Goal: Check status: Check status

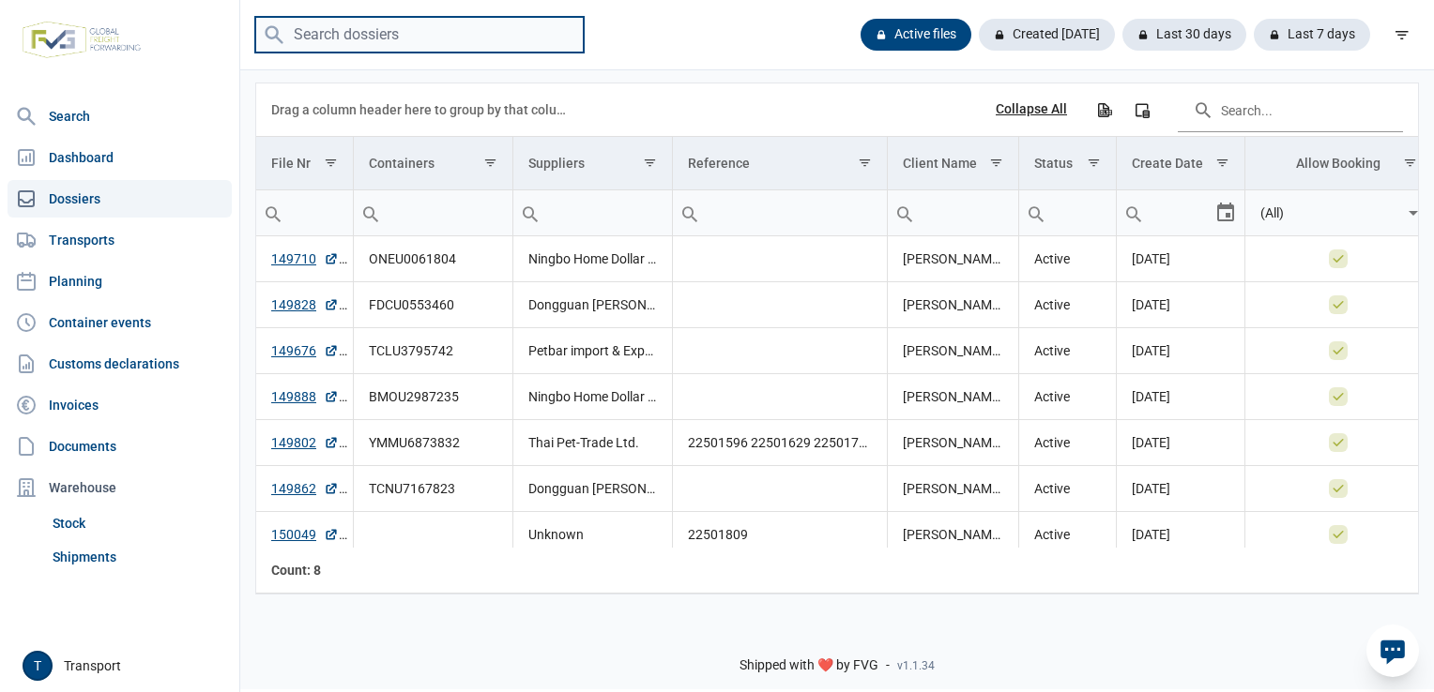
click at [373, 47] on input "search" at bounding box center [419, 35] width 328 height 37
paste input "ONEU0061804"
type input "ONEU0061804"
click at [368, 28] on input "search" at bounding box center [419, 35] width 328 height 37
paste input "ONEU0061804"
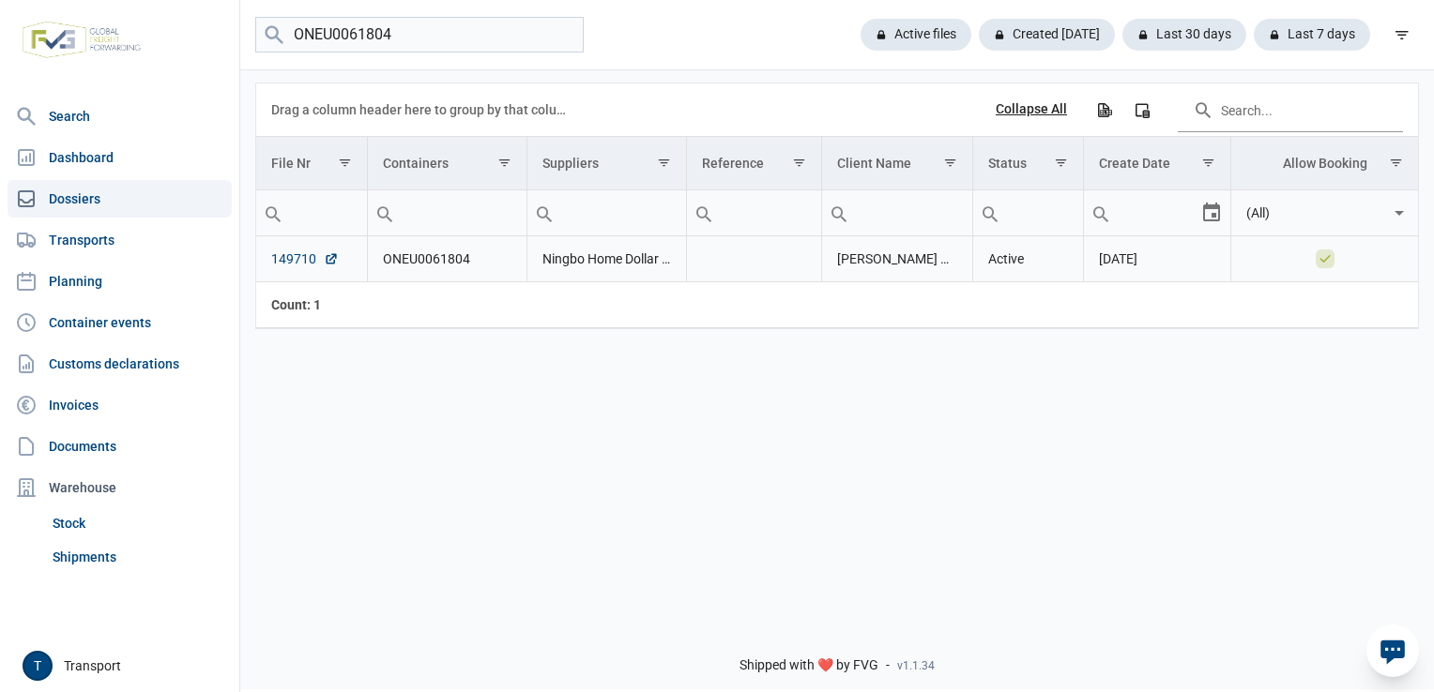
click at [294, 263] on link "149710" at bounding box center [305, 259] width 68 height 19
drag, startPoint x: 121, startPoint y: 53, endPoint x: 112, endPoint y: 52, distance: 9.4
click at [113, 53] on div "Search Dashboard Dossiers Transports Planning Container events Customs declarat…" at bounding box center [717, 343] width 1434 height 692
paste input "FDCU0553460"
type input "FDCU0553460"
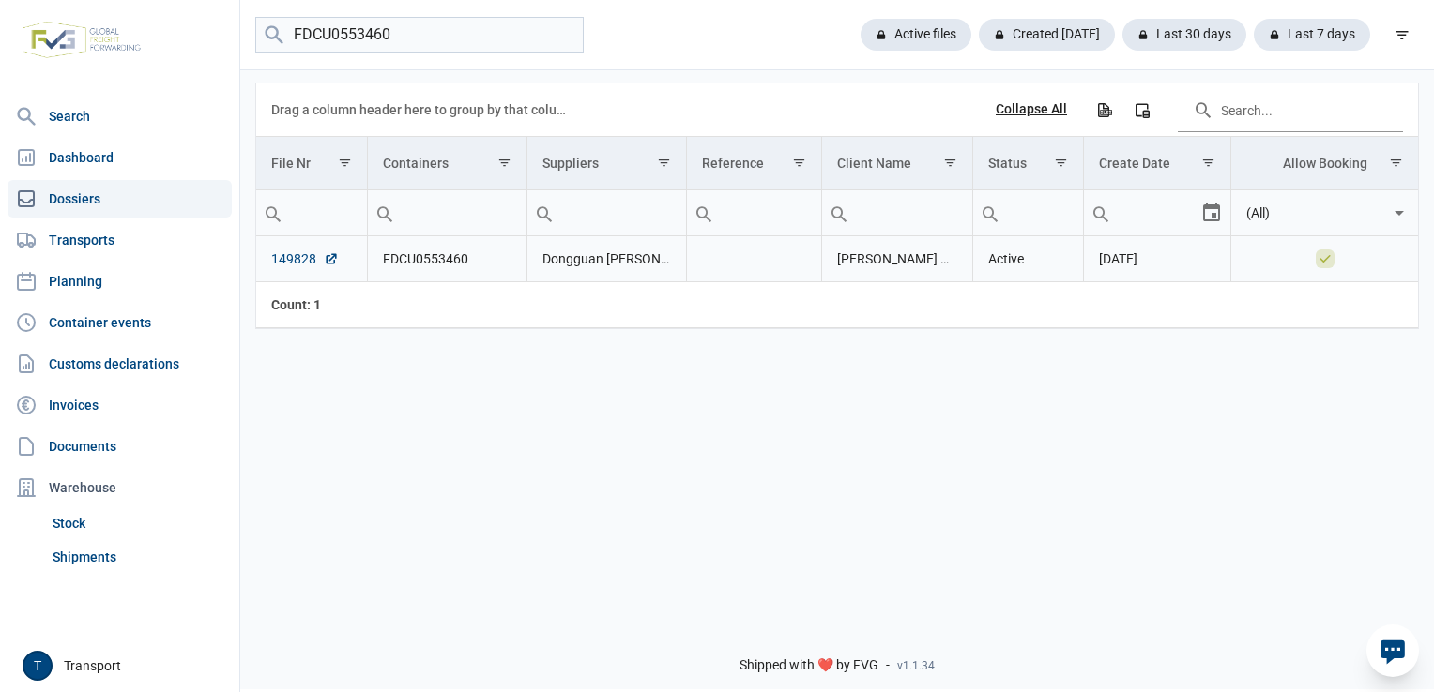
click at [283, 261] on link "149828" at bounding box center [305, 259] width 68 height 19
drag, startPoint x: 397, startPoint y: 42, endPoint x: 207, endPoint y: 43, distance: 189.5
click at [215, 45] on div "Search Dashboard Dossiers Transports Planning Container events Customs declarat…" at bounding box center [717, 343] width 1434 height 692
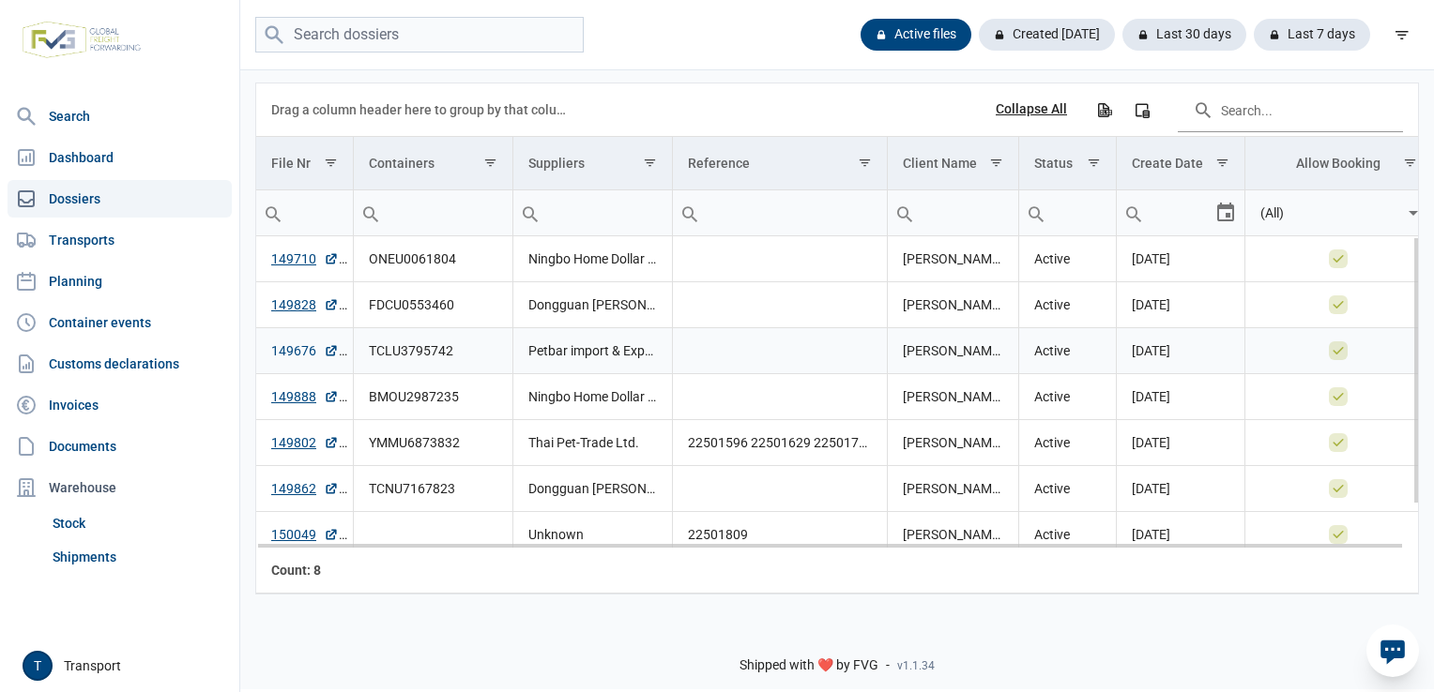
click at [304, 353] on link "149676" at bounding box center [305, 351] width 68 height 19
click at [299, 400] on link "149888" at bounding box center [305, 397] width 68 height 19
click at [303, 445] on link "149802" at bounding box center [305, 442] width 68 height 19
click at [284, 494] on link "149862" at bounding box center [305, 488] width 68 height 19
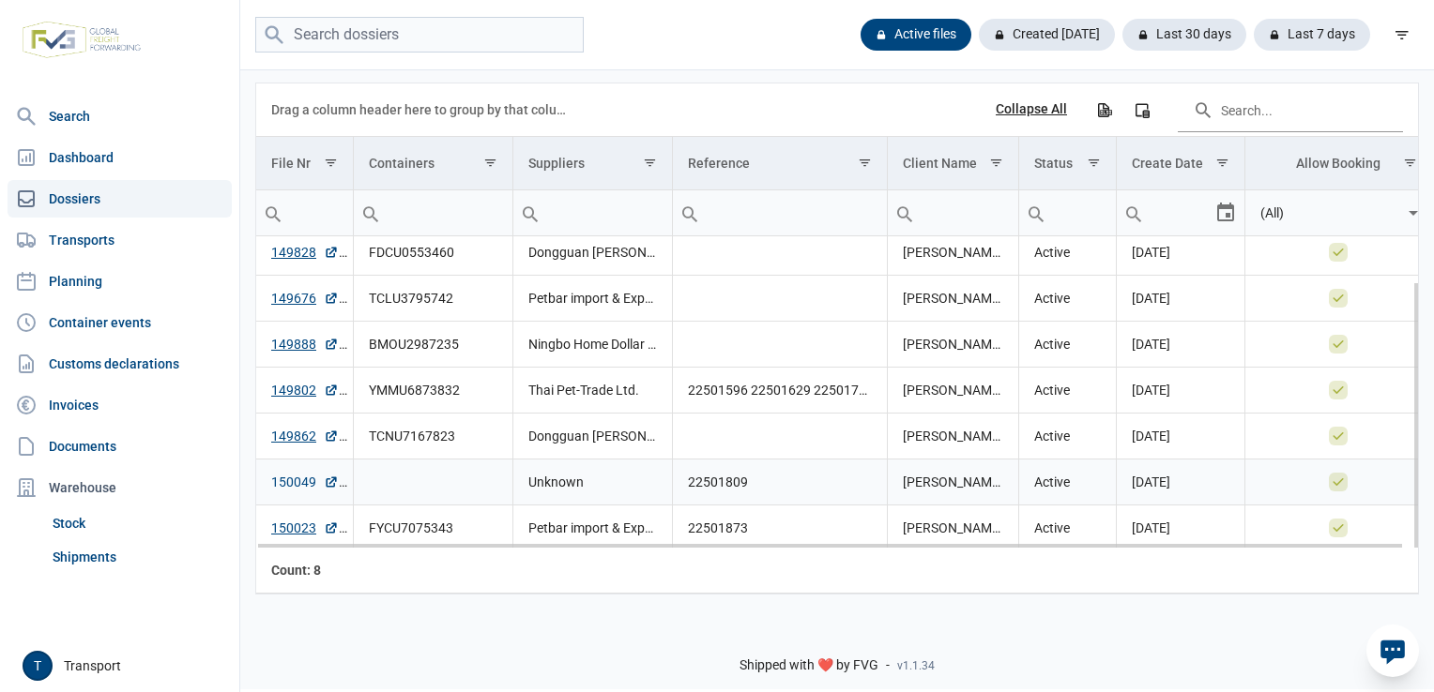
click at [281, 482] on link "150049" at bounding box center [305, 482] width 68 height 19
click at [296, 527] on link "150023" at bounding box center [305, 528] width 68 height 19
